Goal: Task Accomplishment & Management: Manage account settings

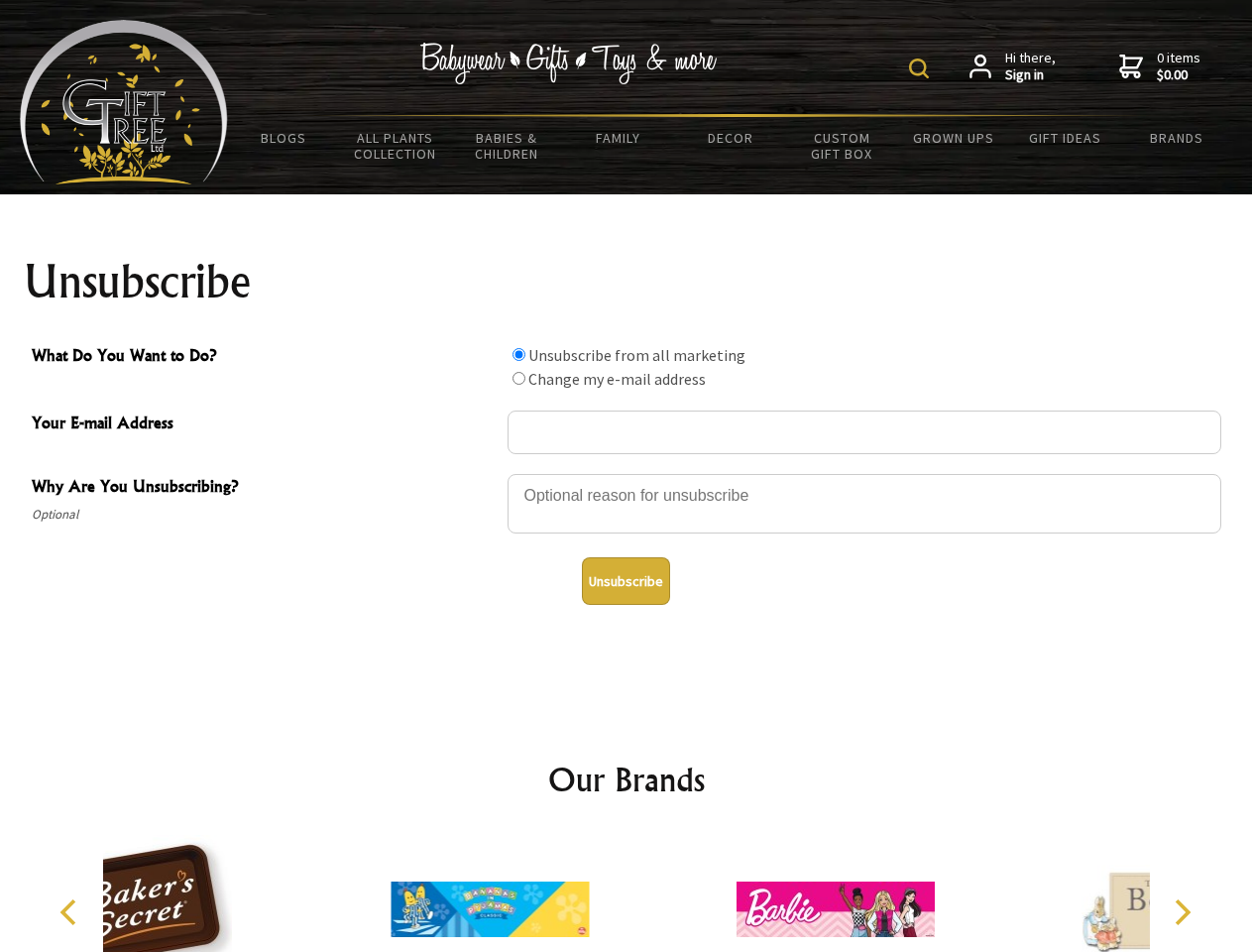
click at [922, 68] on img at bounding box center [919, 69] width 20 height 20
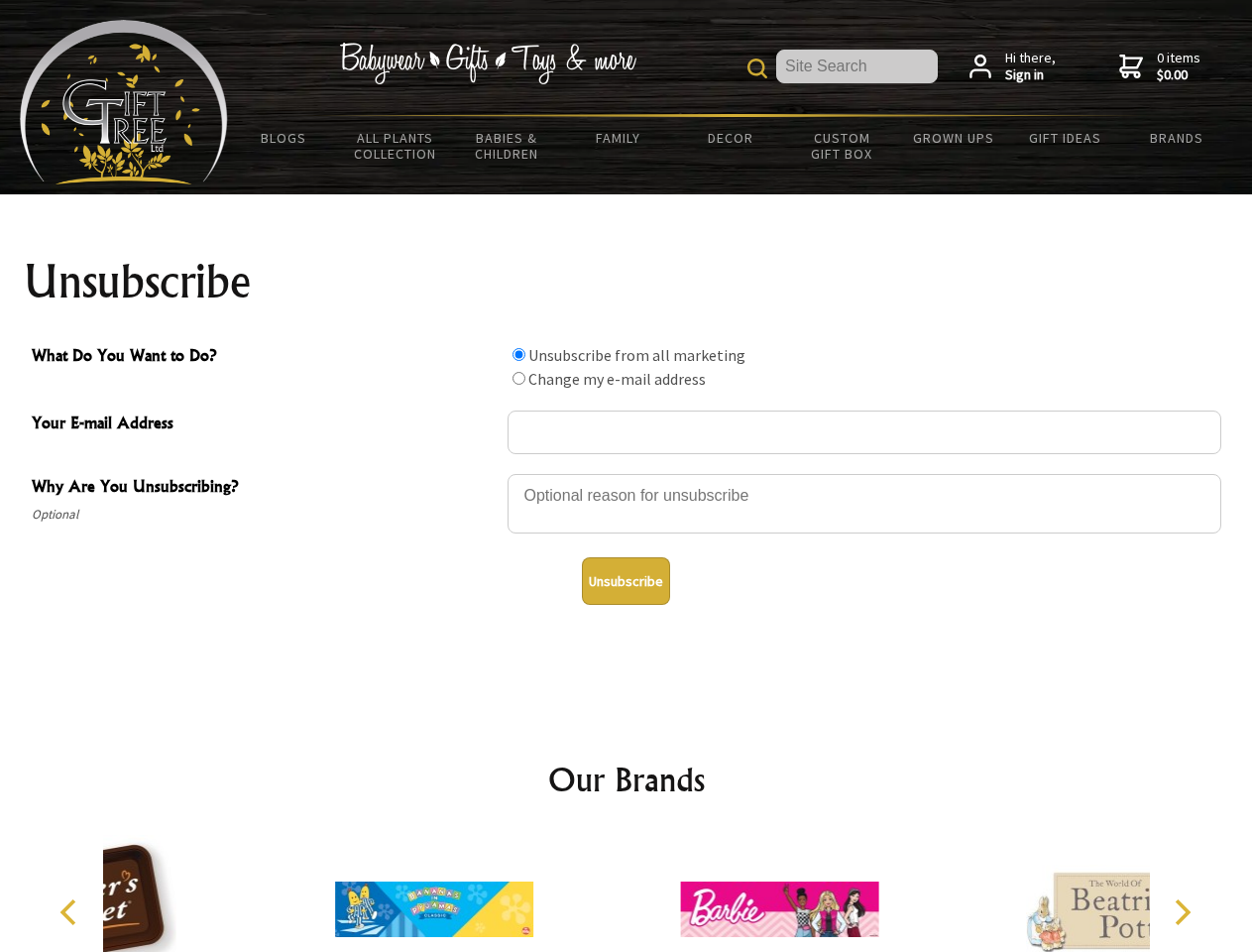
click at [627, 473] on div at bounding box center [865, 506] width 714 height 69
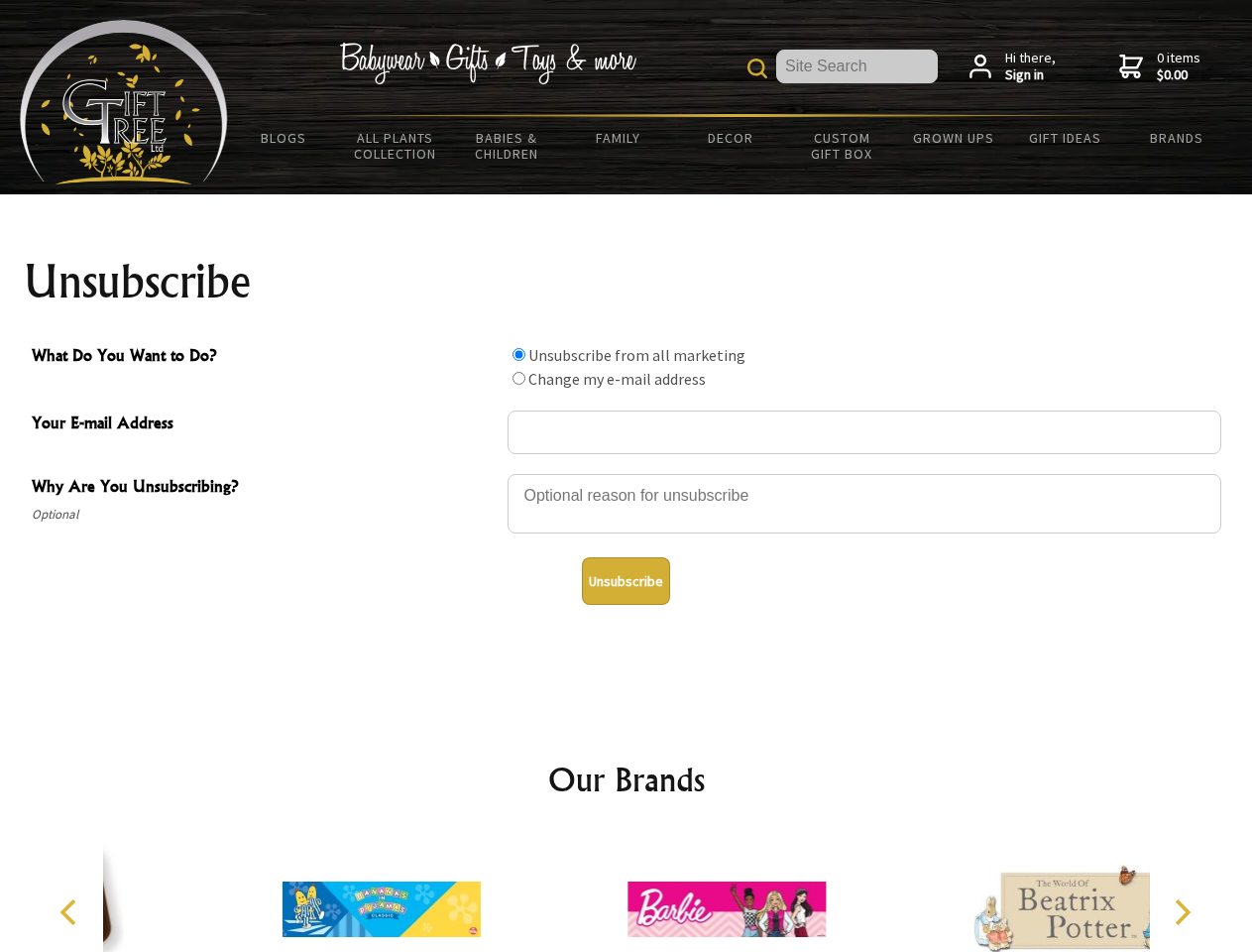
click at [519, 354] on input "What Do You Want to Do?" at bounding box center [519, 354] width 13 height 13
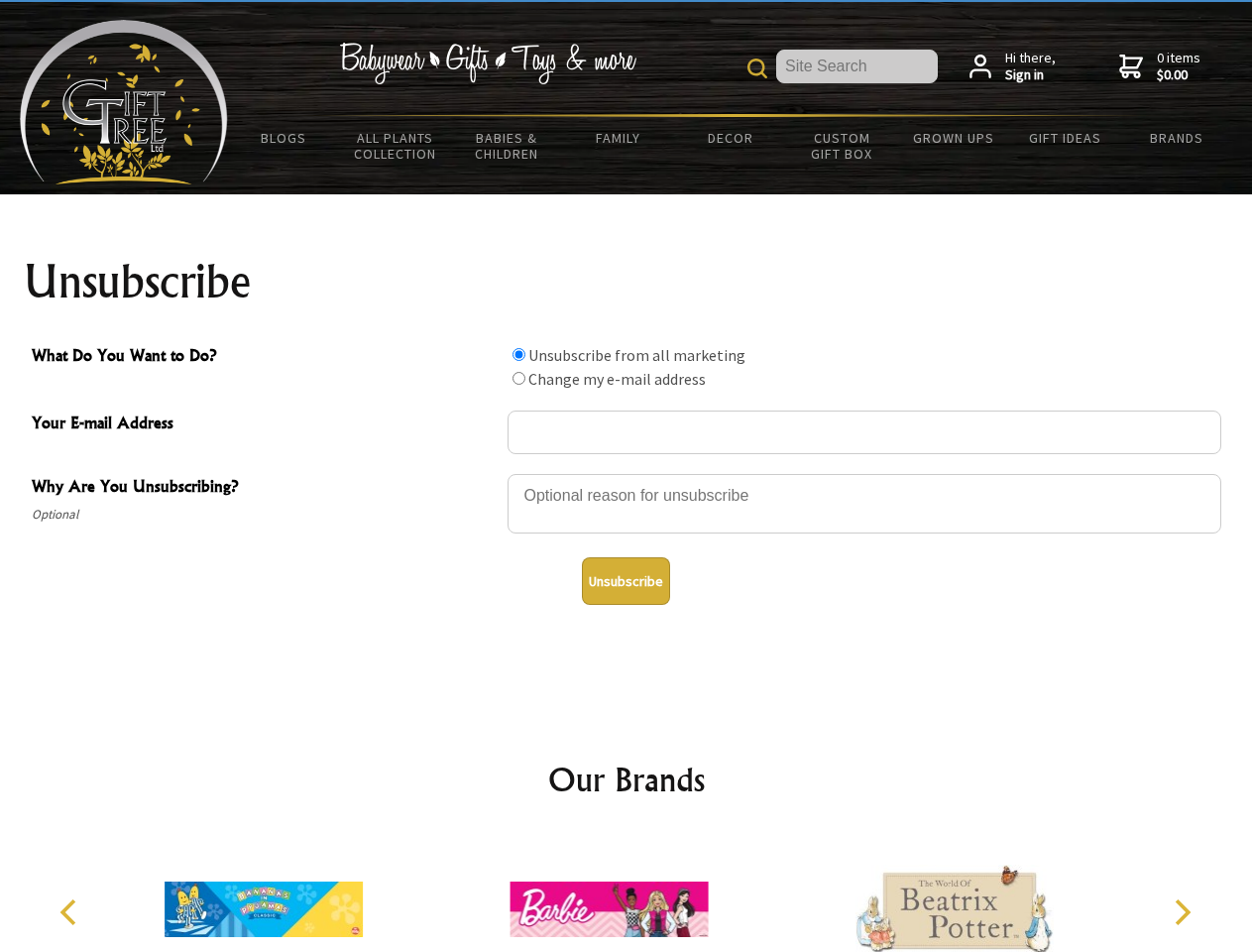
click at [519, 378] on input "What Do You Want to Do?" at bounding box center [519, 378] width 13 height 13
radio input "true"
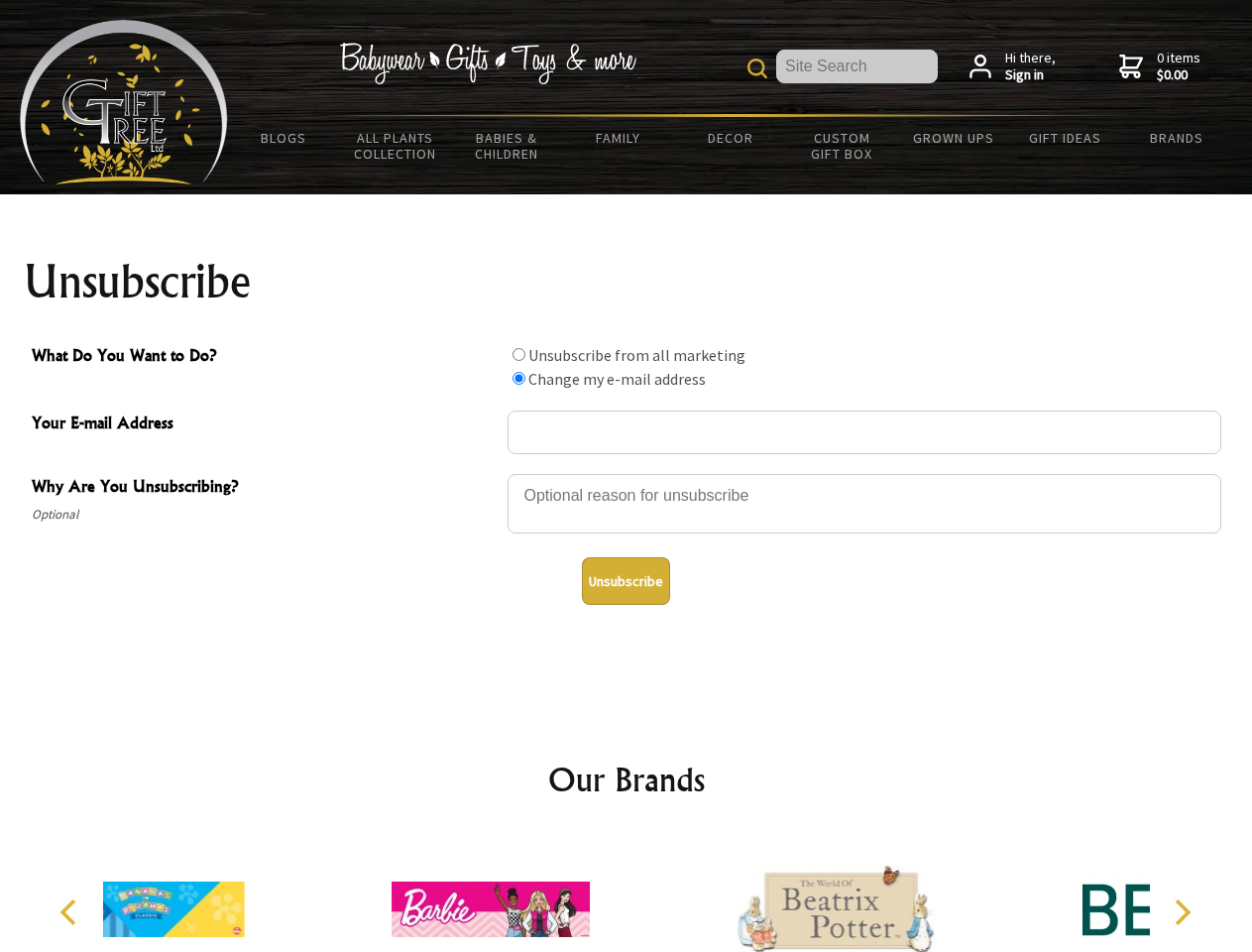
click at [626, 581] on button "Unsubscribe" at bounding box center [626, 581] width 88 height 48
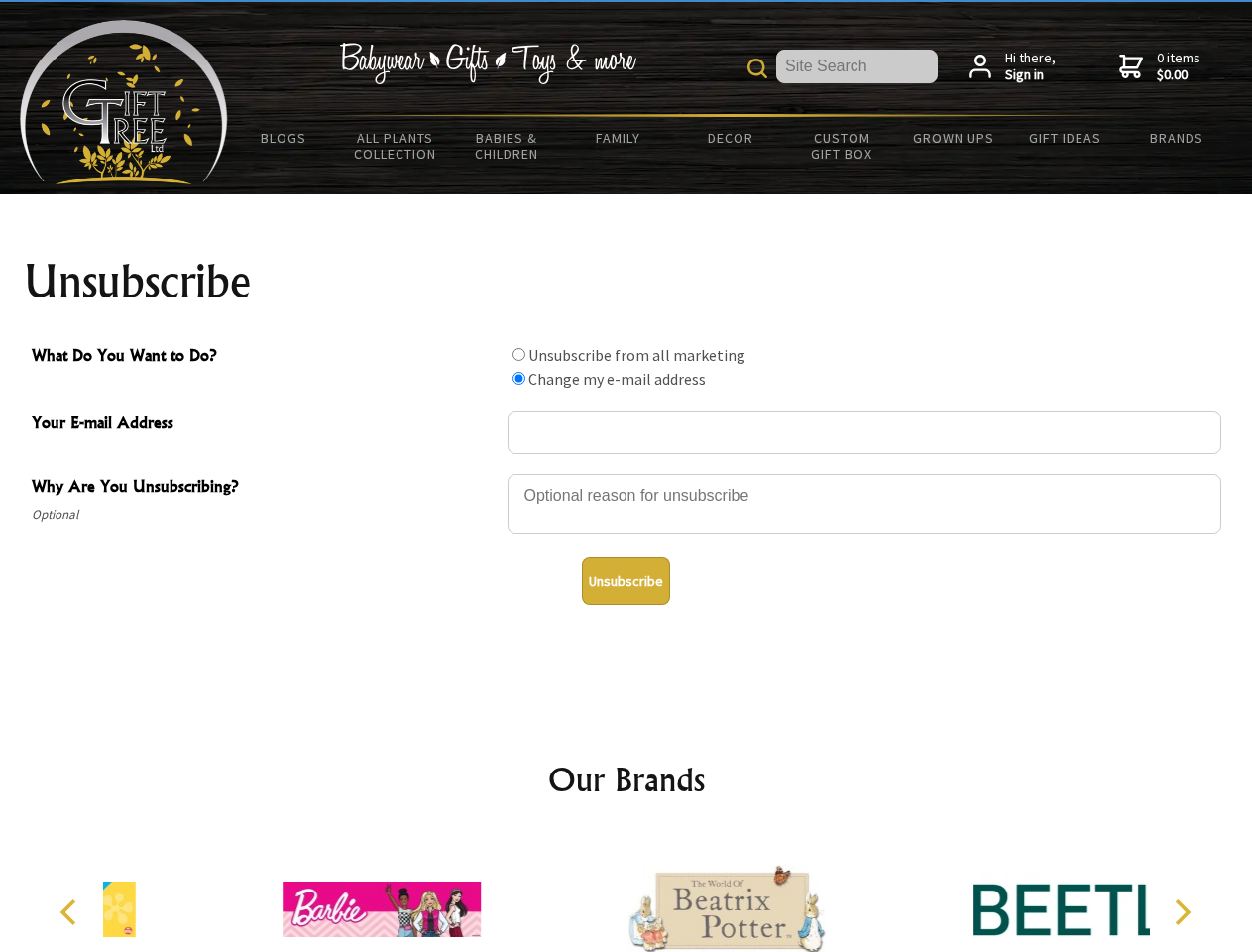
click at [627, 893] on div at bounding box center [726, 912] width 345 height 155
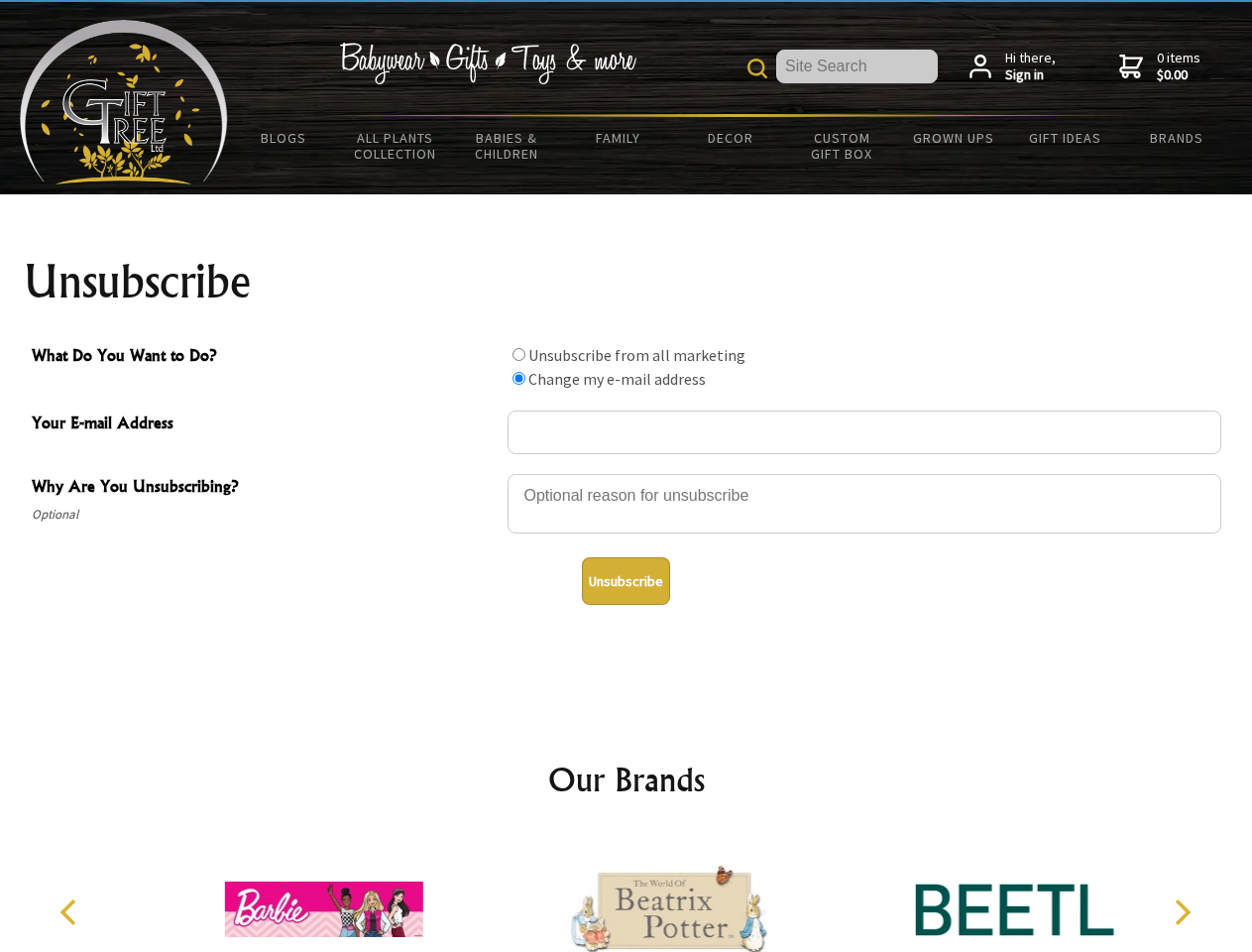
click at [71, 912] on icon "Previous" at bounding box center [71, 912] width 26 height 26
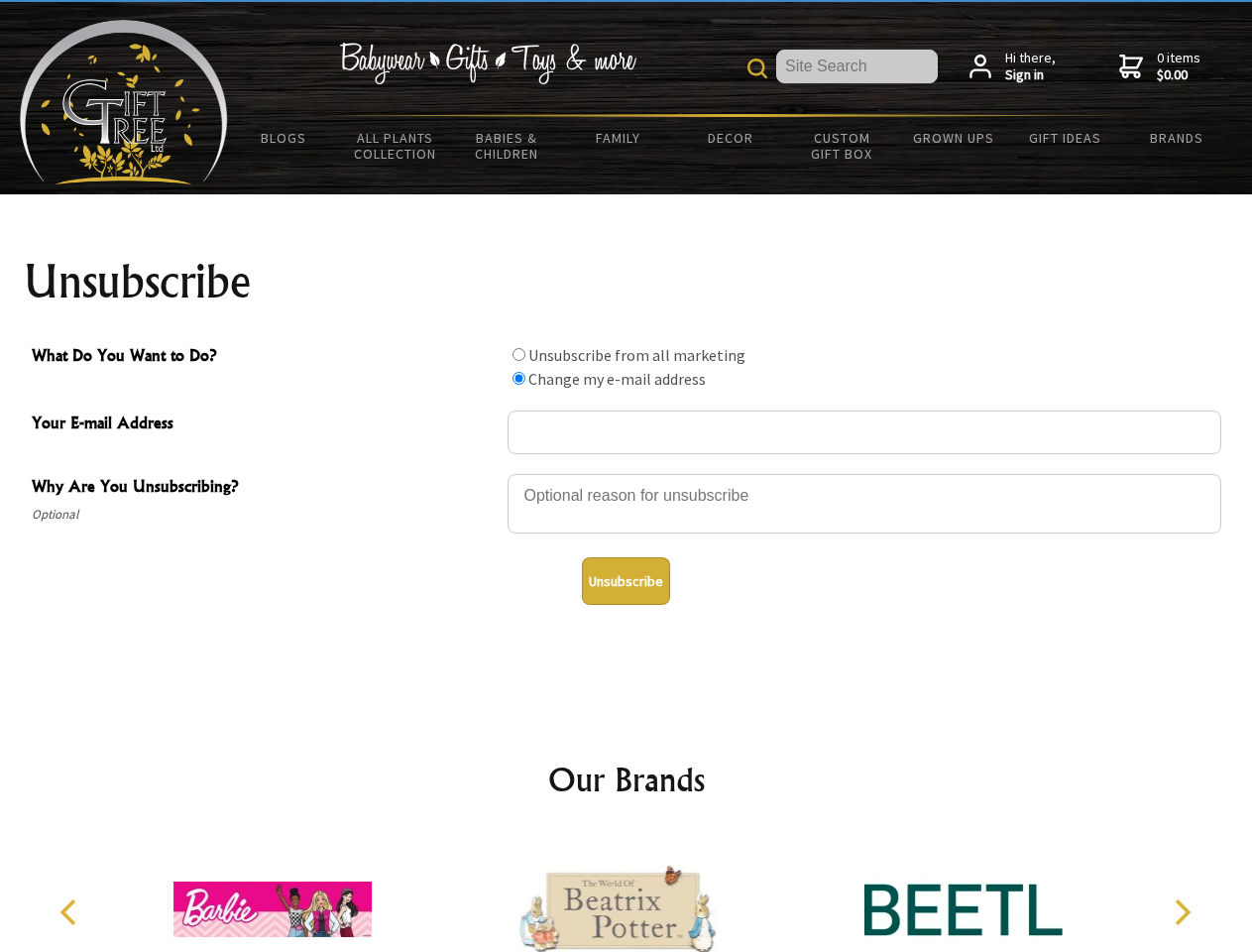
click at [1182, 912] on icon "Next" at bounding box center [1181, 912] width 26 height 26
